Goal: Information Seeking & Learning: Check status

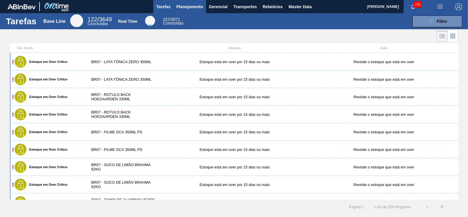
click at [183, 6] on span "Planejamento" at bounding box center [189, 6] width 27 height 7
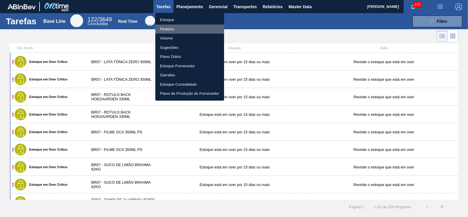
click at [176, 30] on li "Pedidos" at bounding box center [189, 29] width 69 height 9
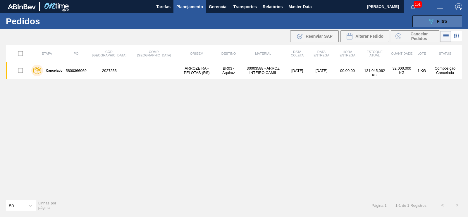
click at [431, 23] on icon at bounding box center [431, 21] width 4 height 5
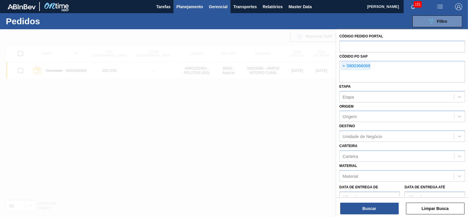
click at [224, 6] on span "Gerencial" at bounding box center [218, 6] width 19 height 7
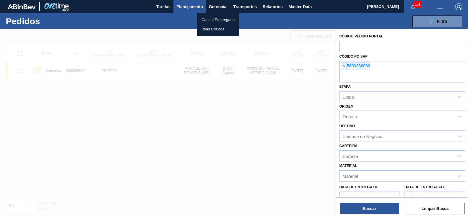
click at [187, 6] on div at bounding box center [234, 108] width 468 height 217
click at [189, 8] on span "Planejamento" at bounding box center [189, 6] width 27 height 7
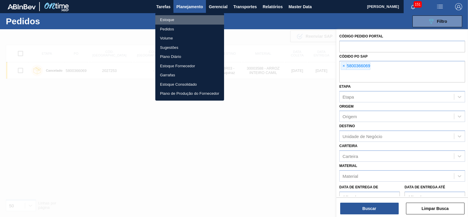
click at [173, 17] on li "Estoque" at bounding box center [189, 19] width 69 height 9
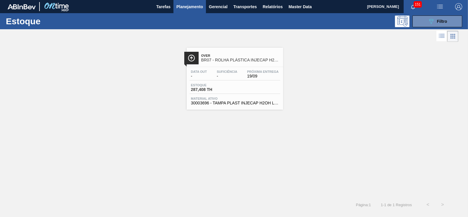
click at [424, 29] on div at bounding box center [229, 36] width 458 height 14
click at [428, 22] on icon "089F7B8B-B2A5-4AFE-B5C0-19BA573D28AC" at bounding box center [431, 21] width 7 height 7
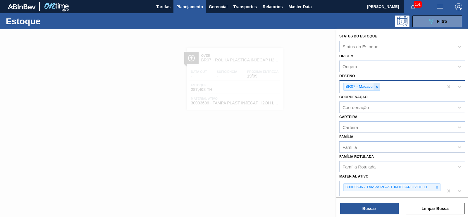
click at [379, 88] on div at bounding box center [376, 86] width 6 height 7
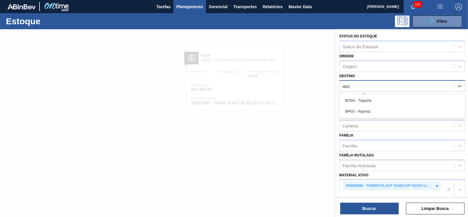
type input "aqui"
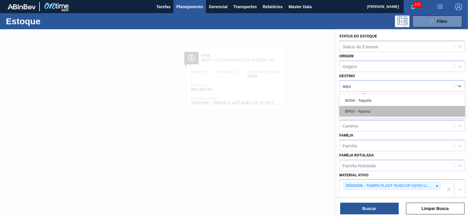
click at [369, 108] on div "BR03 - Aquiraz" at bounding box center [402, 111] width 126 height 11
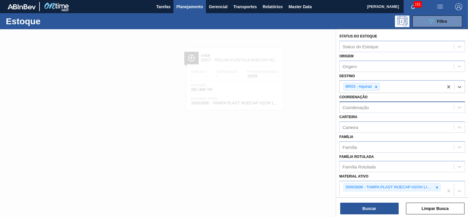
click at [361, 106] on div "Coordenação" at bounding box center [355, 107] width 26 height 5
type input "rolha"
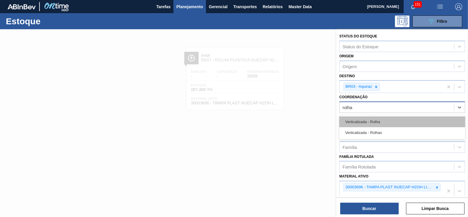
click at [371, 121] on div "Verticalizada - Rolha" at bounding box center [402, 121] width 126 height 11
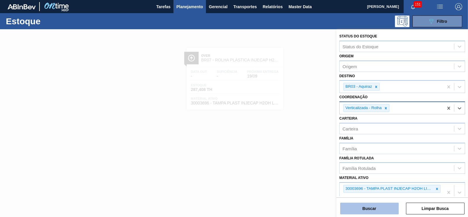
click at [376, 210] on button "Buscar" at bounding box center [369, 209] width 58 height 12
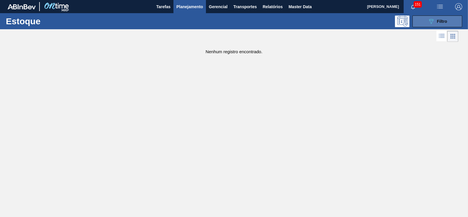
click at [425, 19] on button "089F7B8B-B2A5-4AFE-B5C0-19BA573D28AC Filtro" at bounding box center [437, 21] width 50 height 12
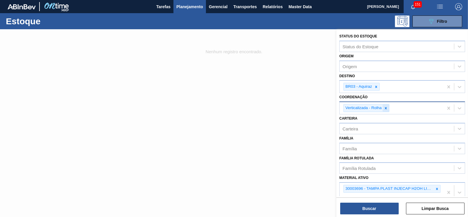
click at [385, 105] on div at bounding box center [385, 107] width 6 height 7
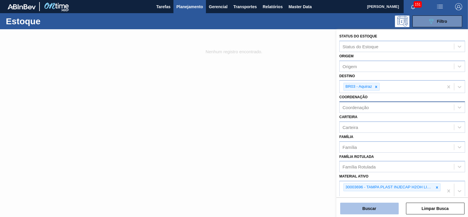
click at [375, 207] on button "Buscar" at bounding box center [369, 209] width 58 height 12
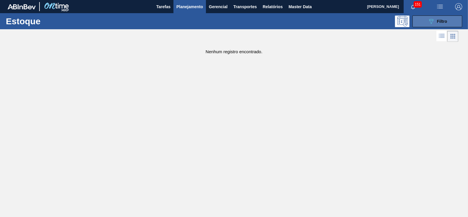
click at [428, 17] on button "089F7B8B-B2A5-4AFE-B5C0-19BA573D28AC Filtro" at bounding box center [437, 21] width 50 height 12
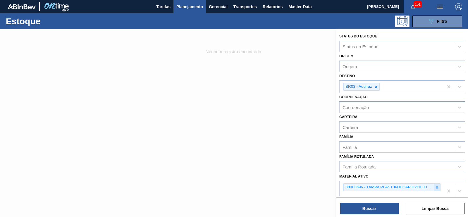
click at [435, 186] on icon at bounding box center [437, 187] width 4 height 4
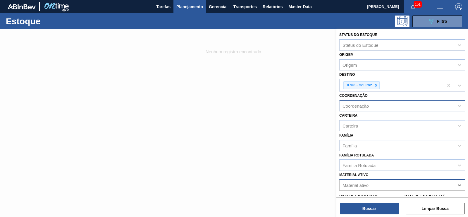
click at [360, 107] on div "Coordenação" at bounding box center [355, 106] width 26 height 5
type input "rolha"
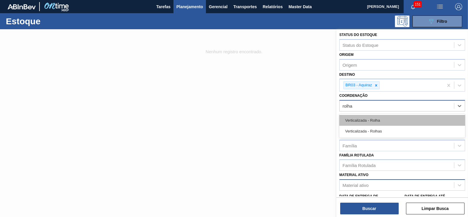
click at [371, 124] on div "Verticalizada - Rolha" at bounding box center [402, 120] width 126 height 11
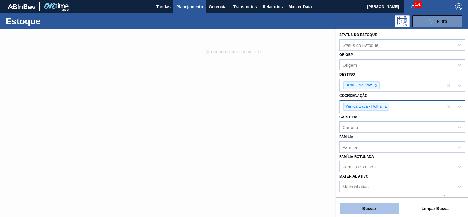
click at [361, 207] on button "Buscar" at bounding box center [369, 209] width 58 height 12
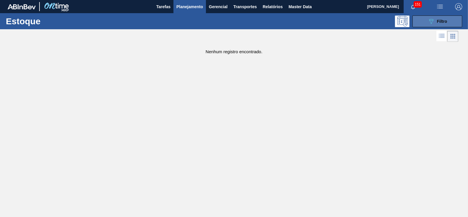
click at [428, 21] on icon "089F7B8B-B2A5-4AFE-B5C0-19BA573D28AC" at bounding box center [431, 21] width 7 height 7
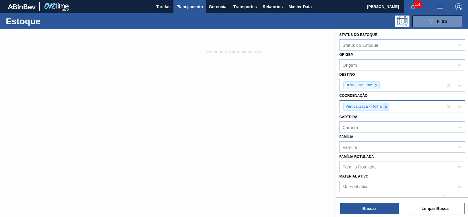
click at [386, 106] on icon at bounding box center [386, 107] width 4 height 4
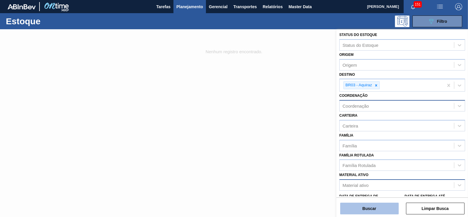
click at [370, 204] on button "Buscar" at bounding box center [369, 209] width 58 height 12
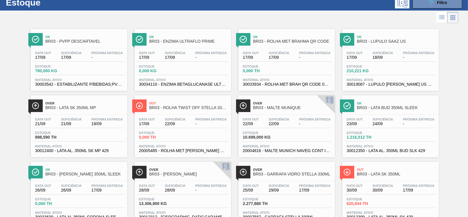
scroll to position [13, 0]
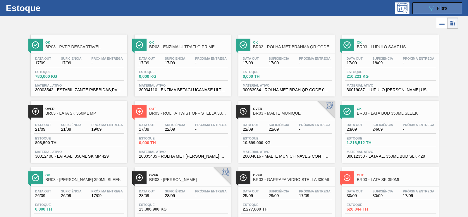
click at [433, 6] on icon "089F7B8B-B2A5-4AFE-B5C0-19BA573D28AC" at bounding box center [431, 8] width 7 height 7
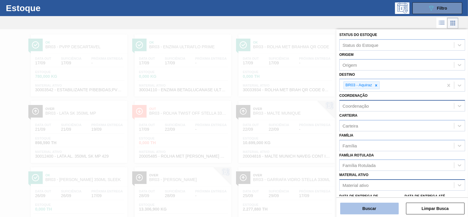
click at [366, 207] on button "Buscar" at bounding box center [369, 209] width 58 height 12
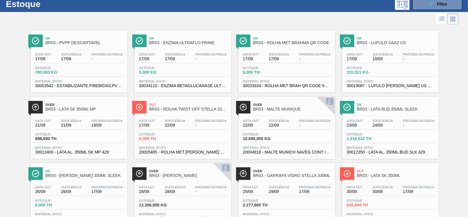
scroll to position [0, 0]
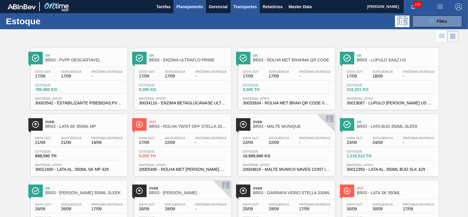
click at [248, 6] on span "Transportes" at bounding box center [244, 6] width 23 height 7
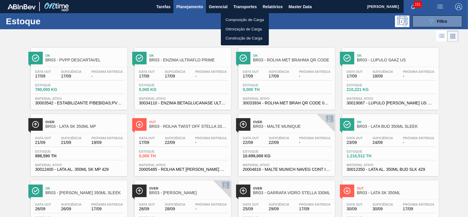
click at [459, 29] on div at bounding box center [234, 108] width 468 height 217
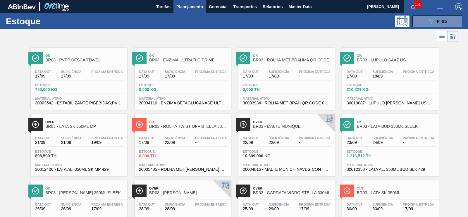
click at [449, 25] on button "089F7B8B-B2A5-4AFE-B5C0-19BA573D28AC Filtro" at bounding box center [437, 21] width 50 height 12
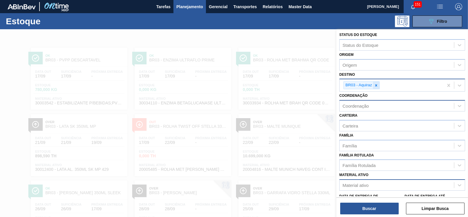
click at [373, 87] on div at bounding box center [376, 85] width 6 height 7
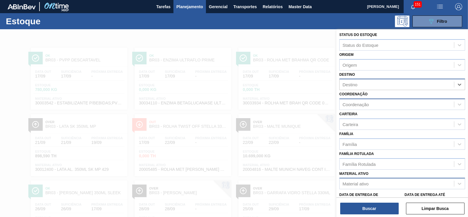
click at [191, 5] on span "Planejamento" at bounding box center [189, 6] width 27 height 7
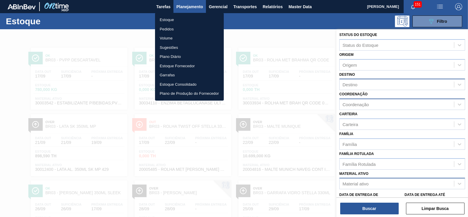
click at [170, 27] on li "Pedidos" at bounding box center [189, 29] width 69 height 9
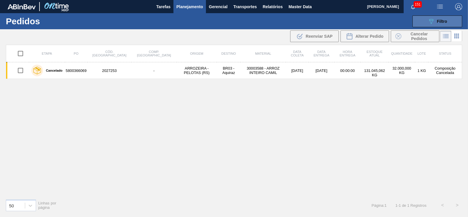
click at [448, 20] on button "089F7B8B-B2A5-4AFE-B5C0-19BA573D28AC Filtro" at bounding box center [437, 21] width 50 height 12
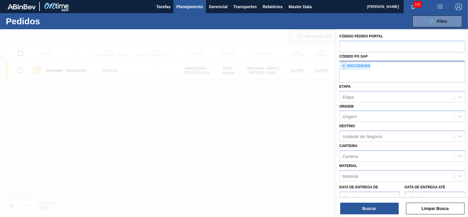
click at [343, 67] on span "×" at bounding box center [344, 66] width 6 height 7
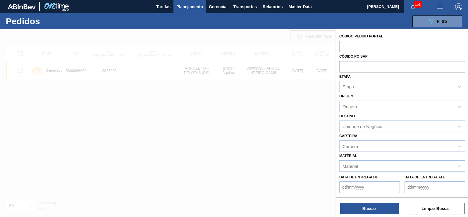
paste input "5700941398"
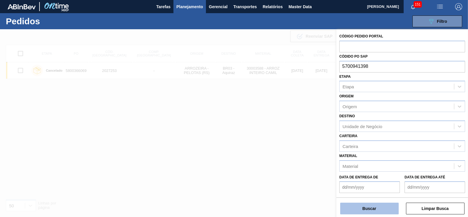
type input "5700941398"
click at [379, 207] on button "Buscar" at bounding box center [369, 209] width 58 height 12
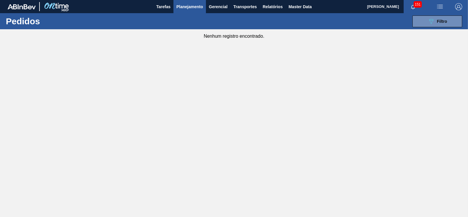
click at [190, 6] on span "Planejamento" at bounding box center [189, 6] width 27 height 7
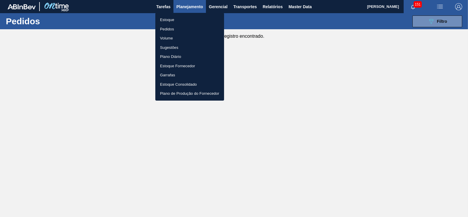
click at [174, 27] on li "Pedidos" at bounding box center [189, 29] width 69 height 9
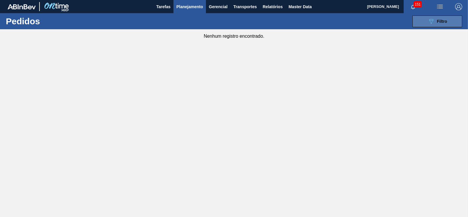
click at [434, 17] on button "089F7B8B-B2A5-4AFE-B5C0-19BA573D28AC Filtro" at bounding box center [437, 21] width 50 height 12
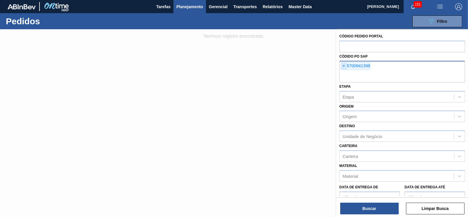
click at [343, 66] on span "×" at bounding box center [344, 66] width 6 height 7
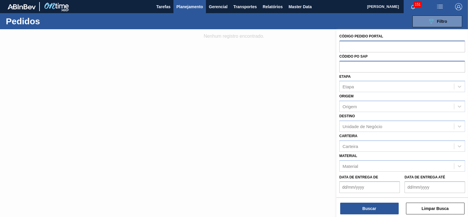
click at [354, 49] on input "text" at bounding box center [402, 46] width 126 height 11
click at [349, 63] on input "text" at bounding box center [402, 66] width 126 height 11
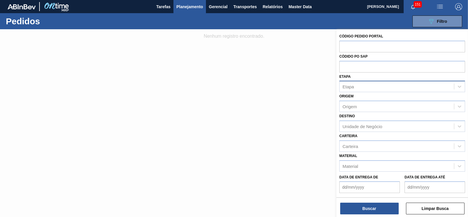
paste input "5700941398"
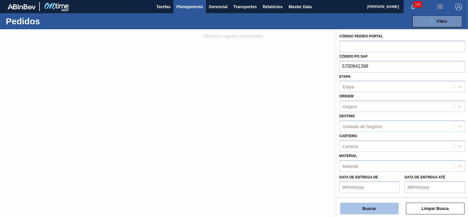
type input "5700941398"
click at [369, 211] on button "Buscar" at bounding box center [369, 209] width 58 height 12
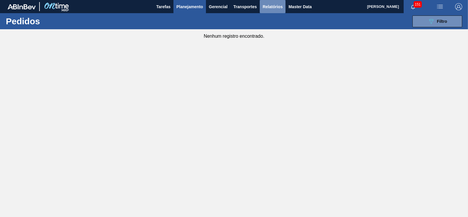
click at [272, 1] on button "Relatórios" at bounding box center [273, 6] width 26 height 13
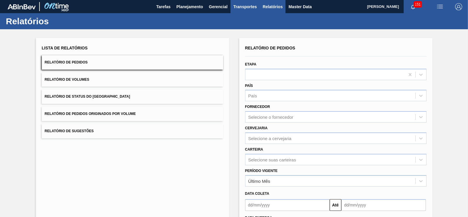
click at [253, 3] on span "Transportes" at bounding box center [244, 6] width 23 height 7
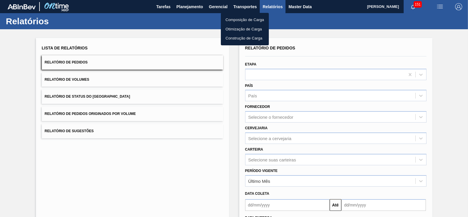
click at [217, 6] on div at bounding box center [234, 108] width 468 height 217
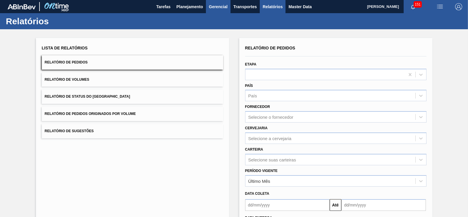
click at [219, 6] on span "Gerencial" at bounding box center [218, 6] width 19 height 7
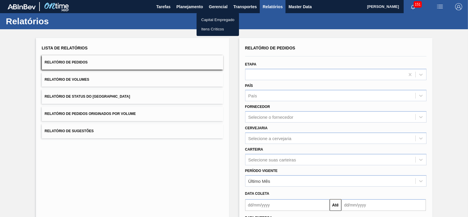
click at [192, 8] on div at bounding box center [234, 108] width 468 height 217
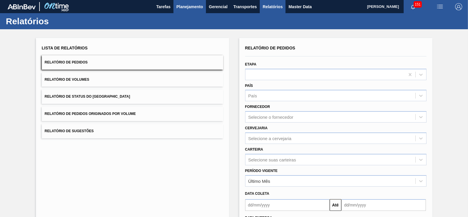
click at [197, 6] on span "Planejamento" at bounding box center [189, 6] width 27 height 7
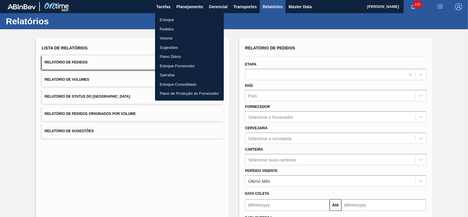
click at [167, 18] on li "Estoque" at bounding box center [189, 19] width 69 height 9
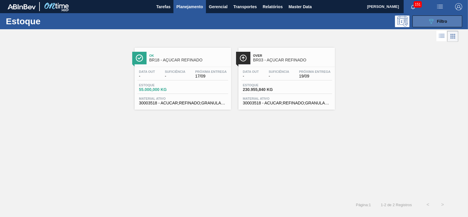
click at [438, 23] on span "Filtro" at bounding box center [442, 21] width 10 height 5
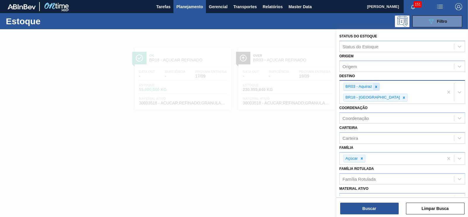
click at [373, 85] on div at bounding box center [376, 86] width 6 height 7
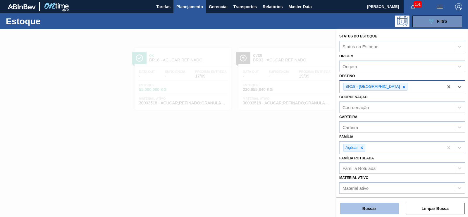
click at [368, 209] on button "Buscar" at bounding box center [369, 209] width 58 height 12
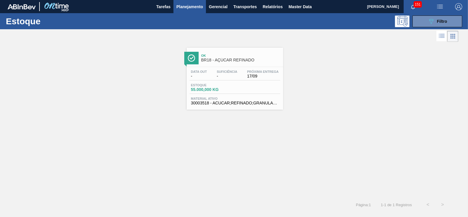
click at [250, 97] on span "Material ativo" at bounding box center [235, 99] width 88 height 4
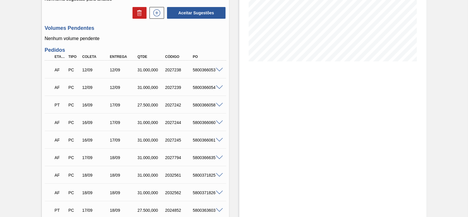
scroll to position [146, 0]
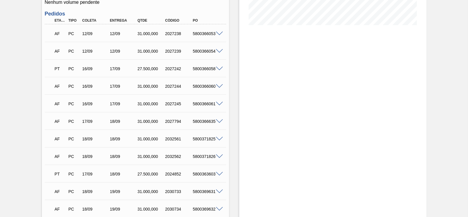
click at [216, 32] on span at bounding box center [219, 34] width 7 height 4
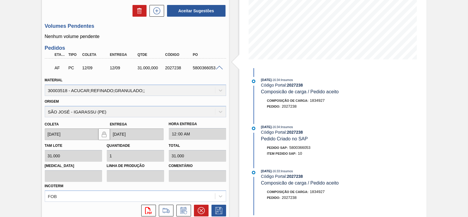
scroll to position [110, 0]
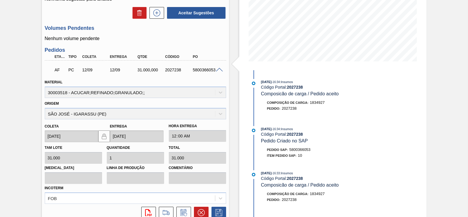
click at [218, 70] on span at bounding box center [219, 70] width 7 height 4
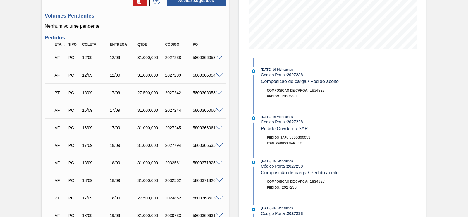
scroll to position [146, 0]
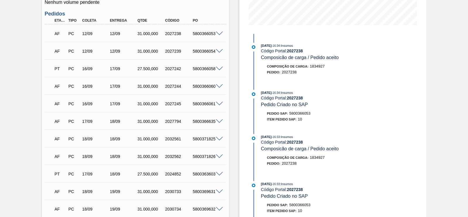
click at [446, 34] on div "Aguardando Faturamento BR18 - AÇÚCAR REFINADO Unidade Pernambuco PE MIN 30.000,…" at bounding box center [234, 92] width 468 height 418
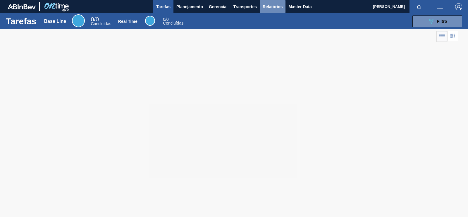
click at [271, 6] on span "Relatórios" at bounding box center [273, 6] width 20 height 7
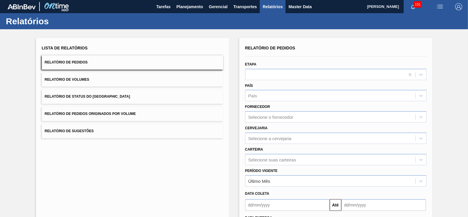
click at [173, 113] on button "Relatório de Pedidos Originados por Volume" at bounding box center [132, 114] width 181 height 14
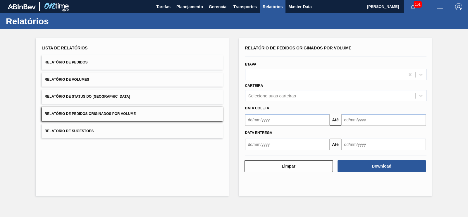
click at [141, 64] on button "Relatório de Pedidos" at bounding box center [132, 62] width 181 height 14
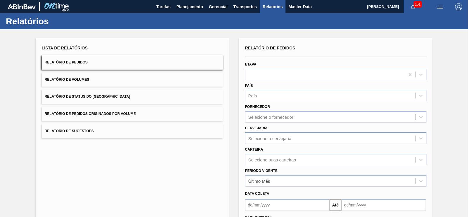
click at [259, 139] on div "Selecione a cervejaria" at bounding box center [335, 137] width 181 height 11
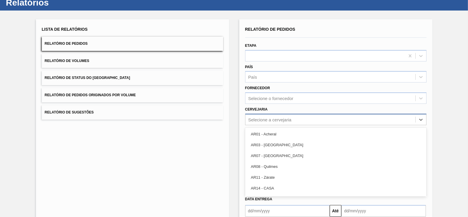
scroll to position [19, 0]
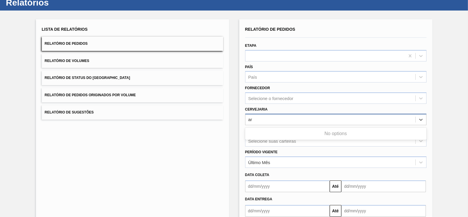
type input "a"
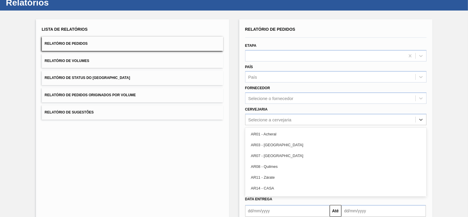
click at [463, 108] on div "Lista de Relatórios Relatório de Pedidos Relatório de Volumes Relatório de Stat…" at bounding box center [234, 132] width 468 height 242
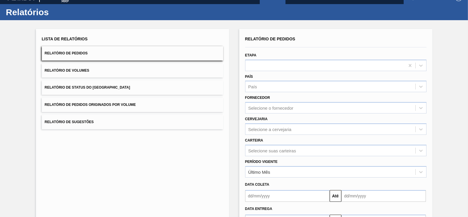
scroll to position [0, 0]
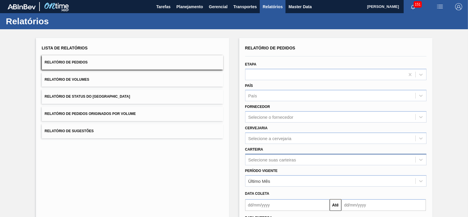
click at [265, 161] on div "Selecione suas carteiras" at bounding box center [335, 159] width 181 height 11
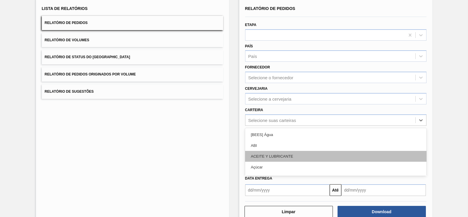
scroll to position [39, 0]
type input "rol"
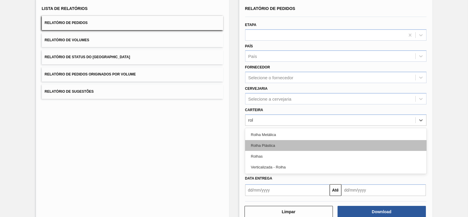
click at [260, 147] on div "Rolha Plástica" at bounding box center [335, 145] width 181 height 11
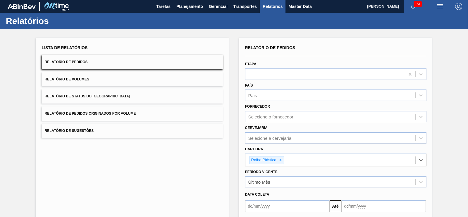
scroll to position [0, 0]
click at [180, 6] on span "Planejamento" at bounding box center [189, 6] width 27 height 7
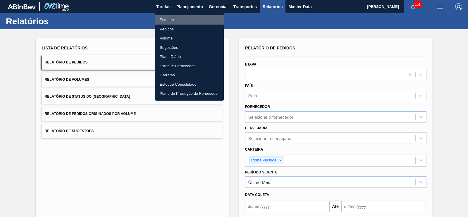
click at [175, 20] on li "Estoque" at bounding box center [189, 19] width 69 height 9
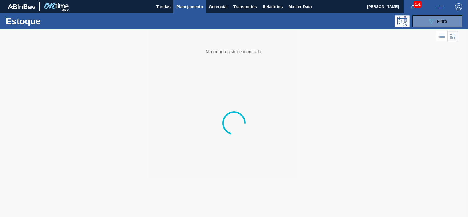
click at [440, 21] on span "Filtro" at bounding box center [442, 21] width 10 height 5
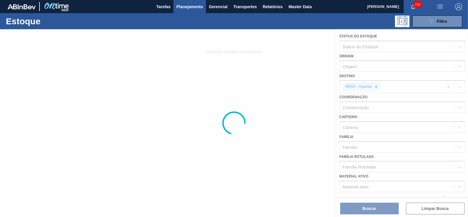
click at [377, 87] on div at bounding box center [234, 123] width 468 height 188
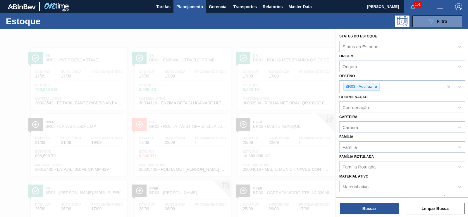
scroll to position [62, 0]
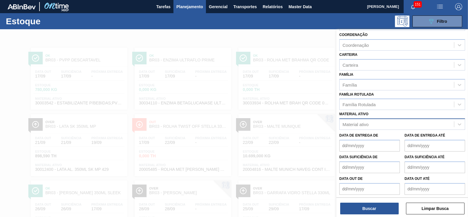
click at [347, 123] on div "Material ativo" at bounding box center [355, 124] width 26 height 5
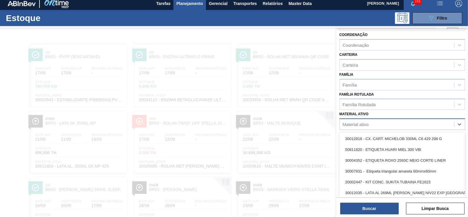
scroll to position [4, 0]
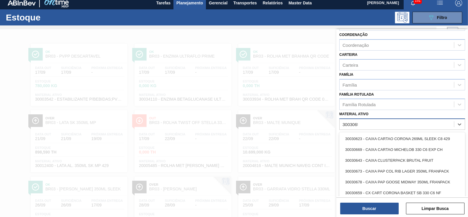
type ativo "30030650"
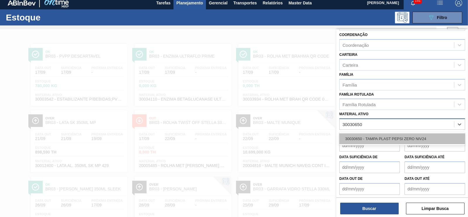
click at [396, 135] on div "30030650 - TAMPA PLAST PEPSI ZERO NIV24" at bounding box center [402, 138] width 126 height 11
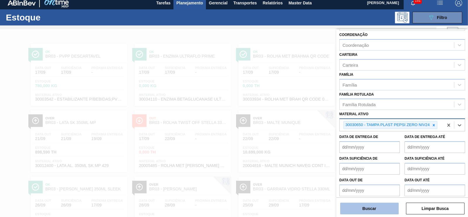
click at [376, 207] on button "Buscar" at bounding box center [369, 209] width 58 height 12
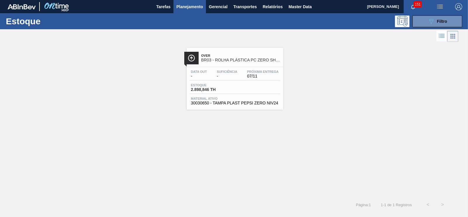
click at [229, 61] on span "BR03 - ROLHA PLÁSTICA PC ZERO SHORT" at bounding box center [240, 60] width 79 height 4
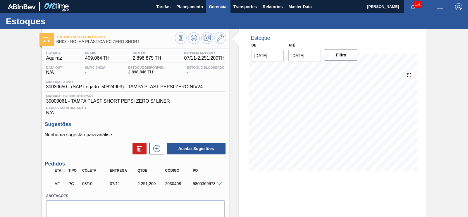
click at [216, 8] on span "Gerencial" at bounding box center [218, 6] width 19 height 7
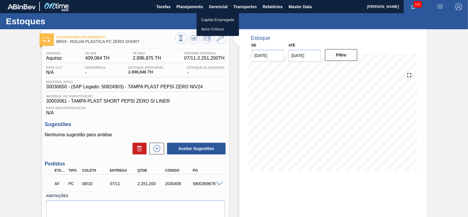
click at [199, 6] on div at bounding box center [234, 108] width 468 height 217
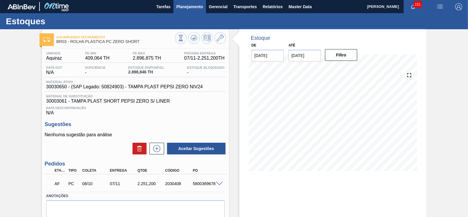
click at [193, 4] on span "Planejamento" at bounding box center [189, 6] width 27 height 7
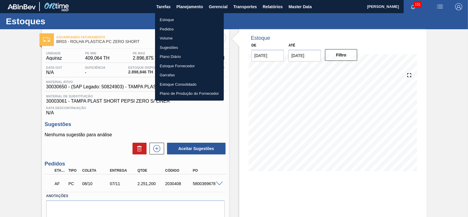
click at [168, 28] on li "Pedidos" at bounding box center [189, 29] width 69 height 9
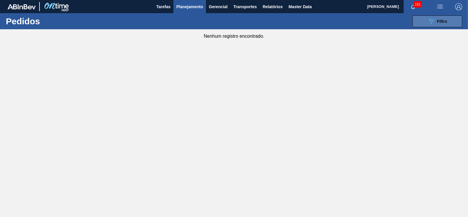
click at [437, 19] on span "Filtro" at bounding box center [442, 21] width 10 height 5
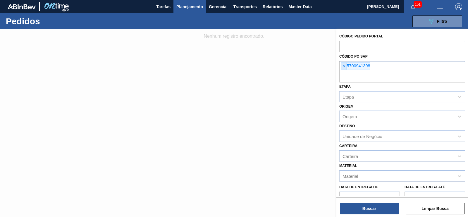
click at [344, 66] on span "×" at bounding box center [344, 66] width 6 height 7
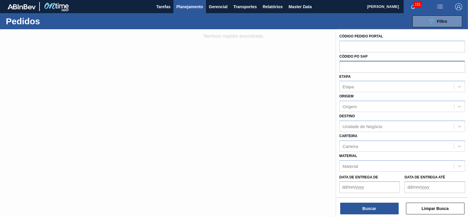
click at [188, 6] on span "Planejamento" at bounding box center [189, 6] width 27 height 7
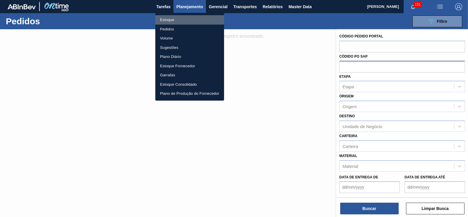
click at [169, 19] on li "Estoque" at bounding box center [189, 19] width 69 height 9
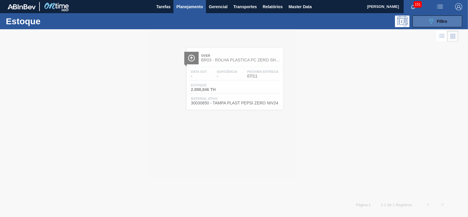
click at [426, 20] on button "089F7B8B-B2A5-4AFE-B5C0-19BA573D28AC Filtro" at bounding box center [437, 21] width 50 height 12
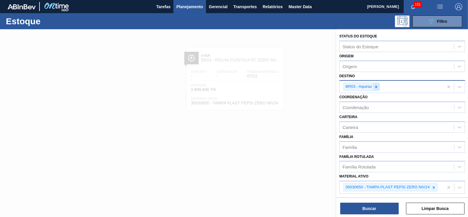
click at [374, 85] on icon at bounding box center [376, 87] width 4 height 4
type input "per"
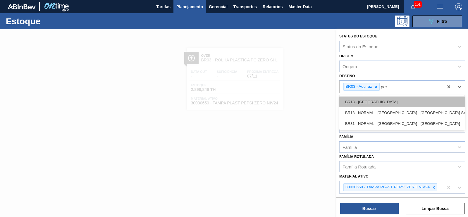
click at [356, 102] on div "BR18 - [GEOGRAPHIC_DATA]" at bounding box center [402, 102] width 126 height 11
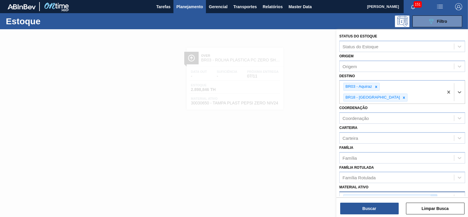
click at [434, 196] on icon at bounding box center [434, 198] width 4 height 4
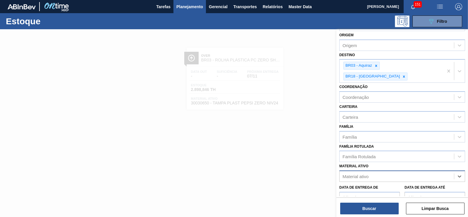
scroll to position [36, 0]
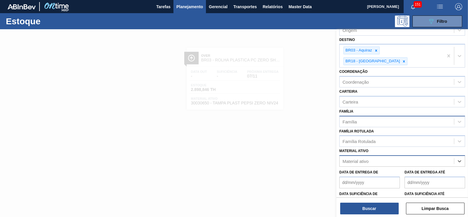
click at [359, 117] on div "Família" at bounding box center [397, 121] width 114 height 8
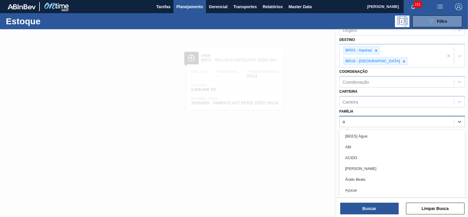
type input "aç"
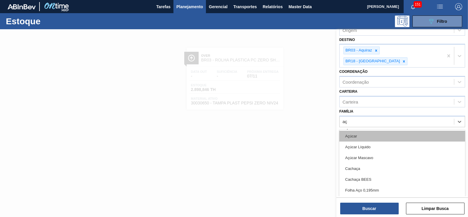
click at [355, 131] on div "Açúcar" at bounding box center [402, 136] width 126 height 11
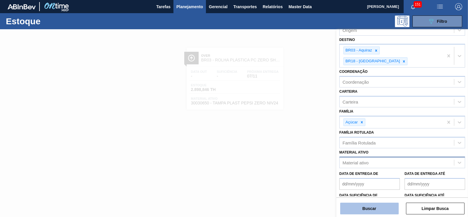
click at [382, 207] on button "Buscar" at bounding box center [369, 209] width 58 height 12
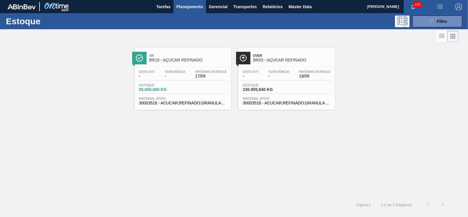
click at [280, 88] on span "230.955,840 KG" at bounding box center [263, 89] width 41 height 4
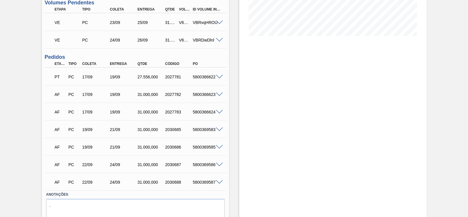
scroll to position [146, 0]
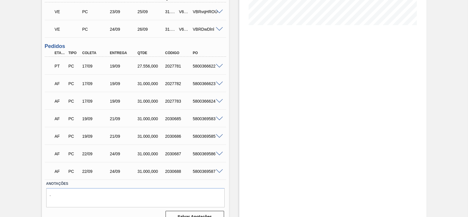
click at [220, 66] on span at bounding box center [219, 66] width 7 height 4
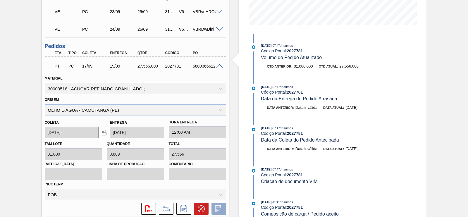
click at [219, 65] on span at bounding box center [219, 66] width 7 height 4
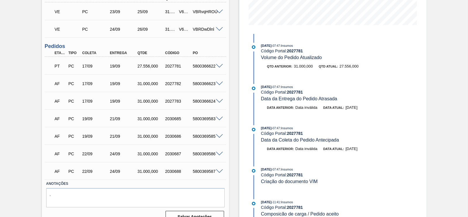
click at [217, 84] on span at bounding box center [219, 84] width 7 height 4
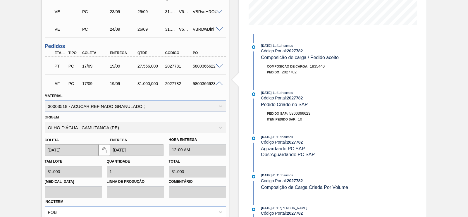
click at [216, 83] on span at bounding box center [219, 84] width 7 height 4
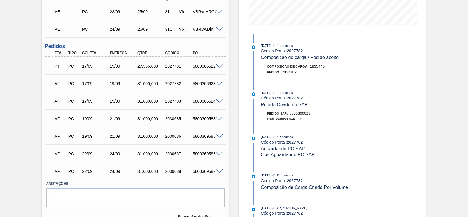
click at [416, 102] on div "Estoque De [DATE] Até [DATE] Filtro 17/09 Projeção de Estoque 230,955.84 [DOMAI…" at bounding box center [332, 55] width 187 height 345
click at [219, 101] on span at bounding box center [219, 101] width 7 height 4
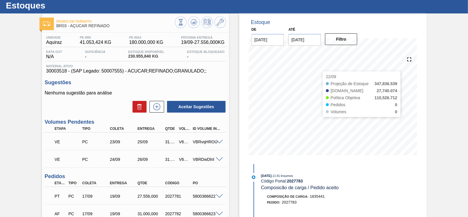
scroll to position [0, 0]
